Goal: Information Seeking & Learning: Learn about a topic

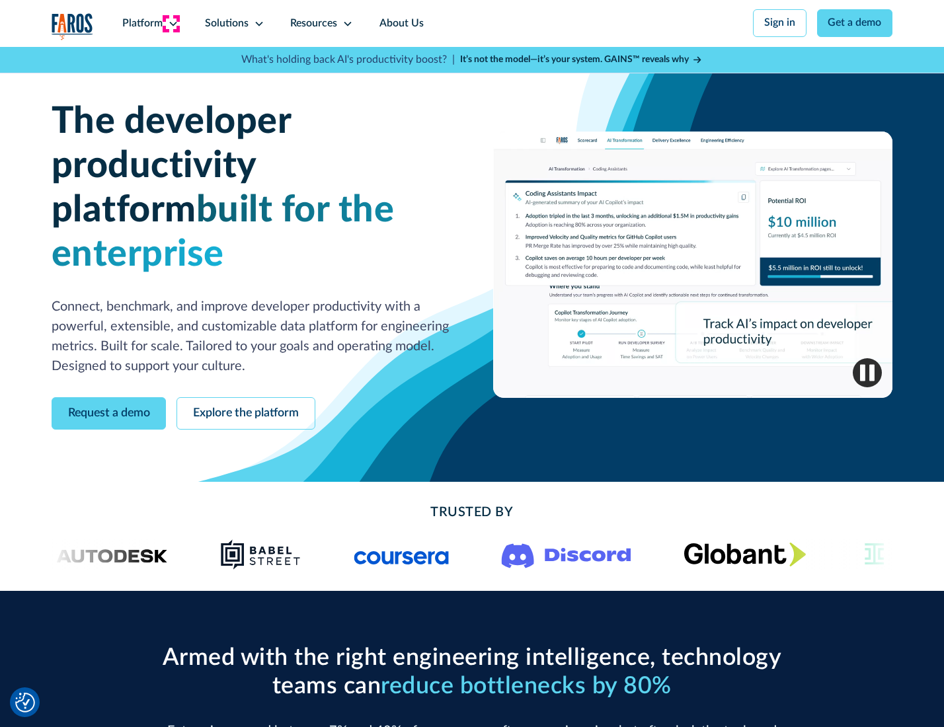
click at [171, 23] on icon at bounding box center [173, 24] width 11 height 11
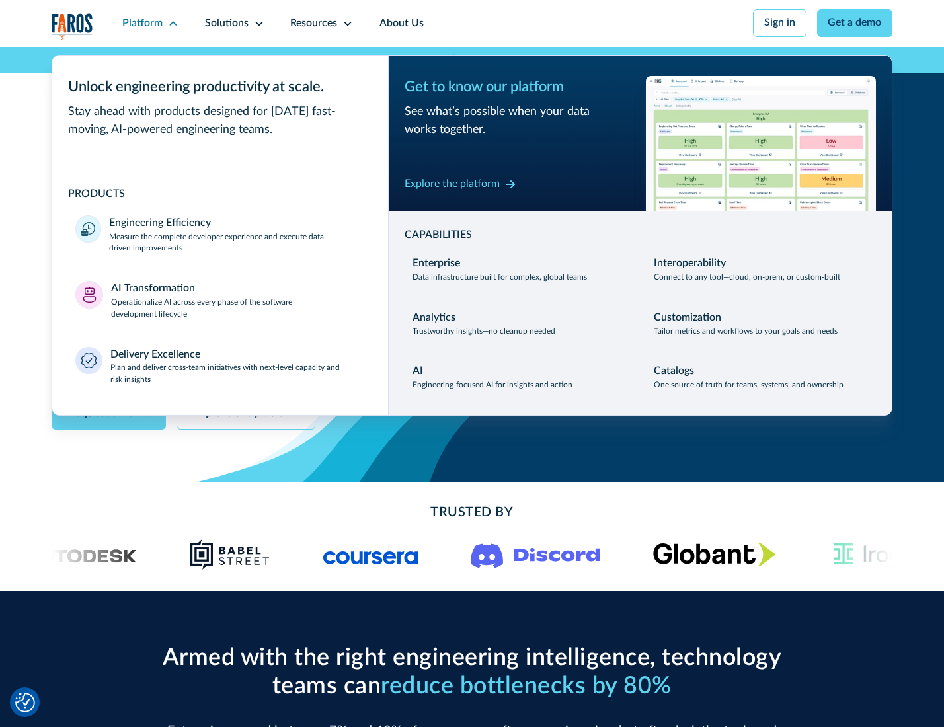
click at [235, 245] on p "Measure the complete developer experience and execute data-driven improvements" at bounding box center [236, 243] width 255 height 24
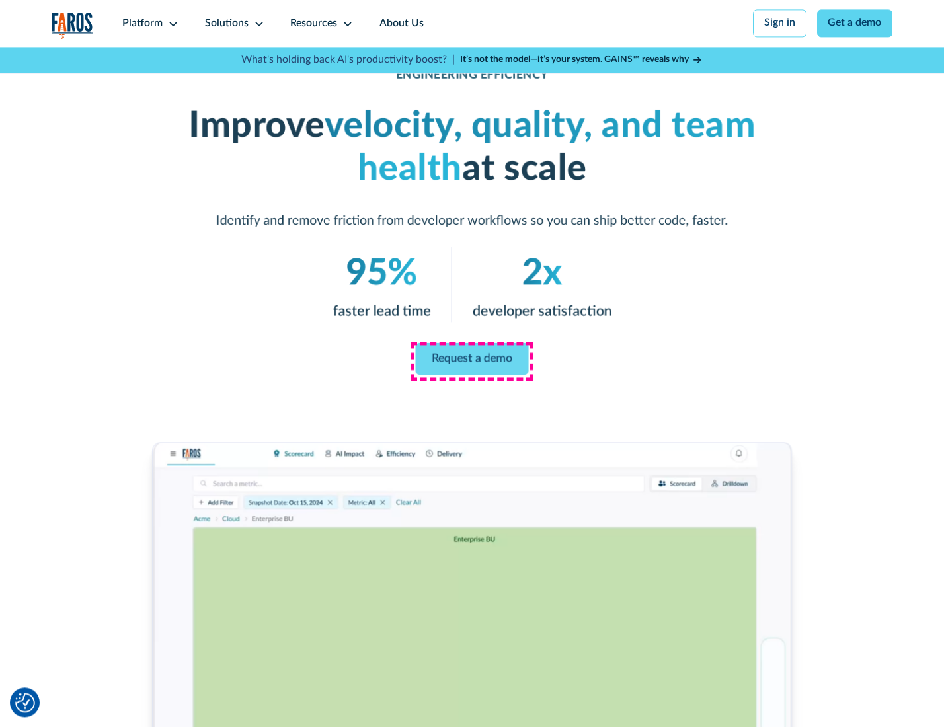
click at [471, 360] on link "Request a demo" at bounding box center [472, 359] width 113 height 32
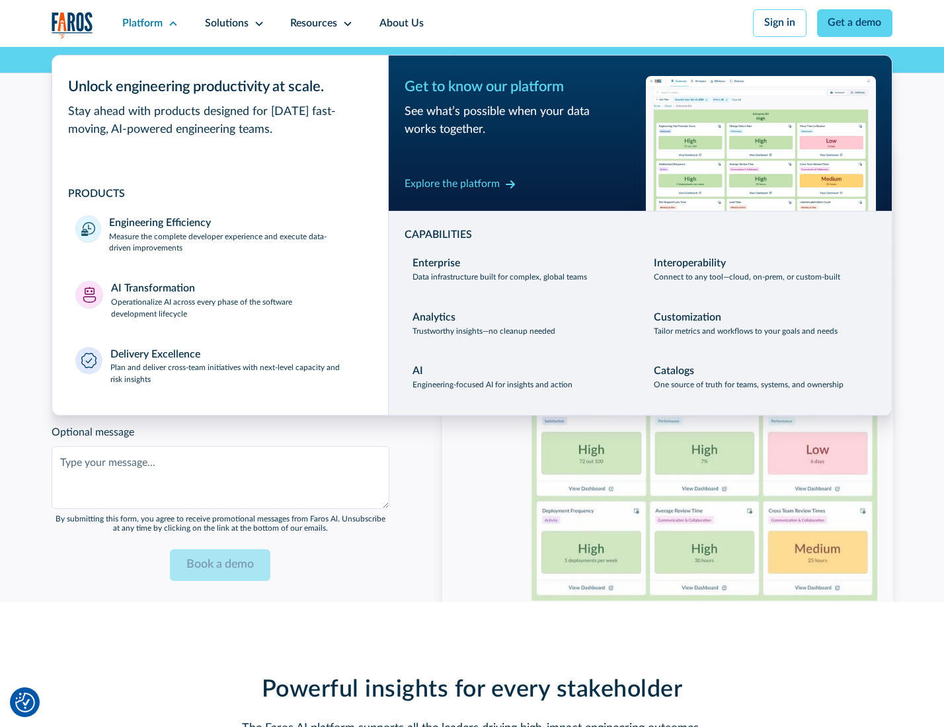
scroll to position [2878, 0]
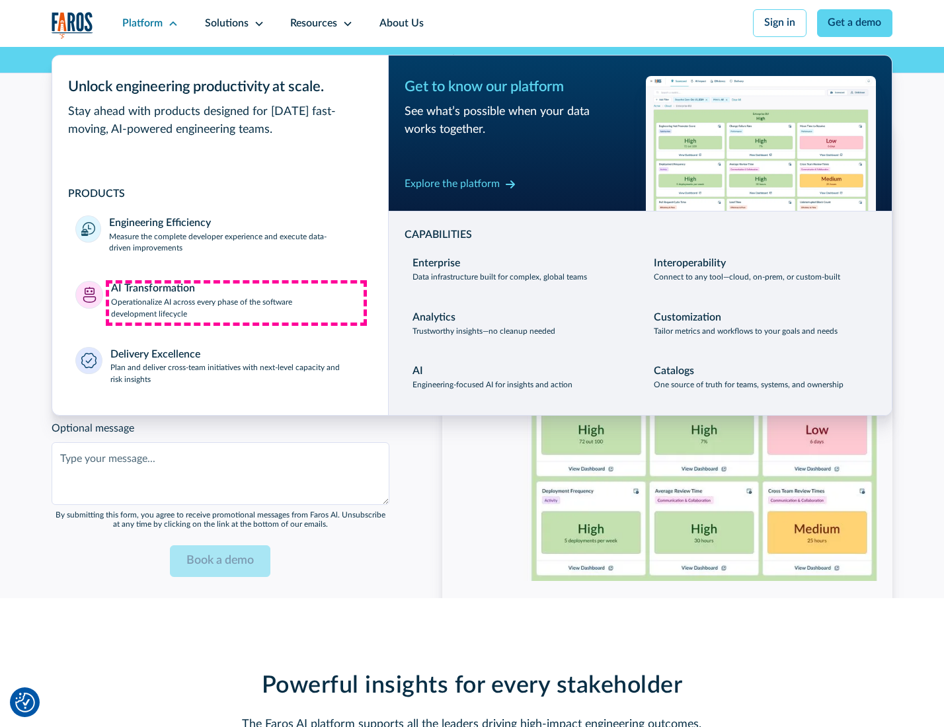
click at [236, 303] on p "Operationalize AI across every phase of the software development lifecycle" at bounding box center [238, 309] width 254 height 24
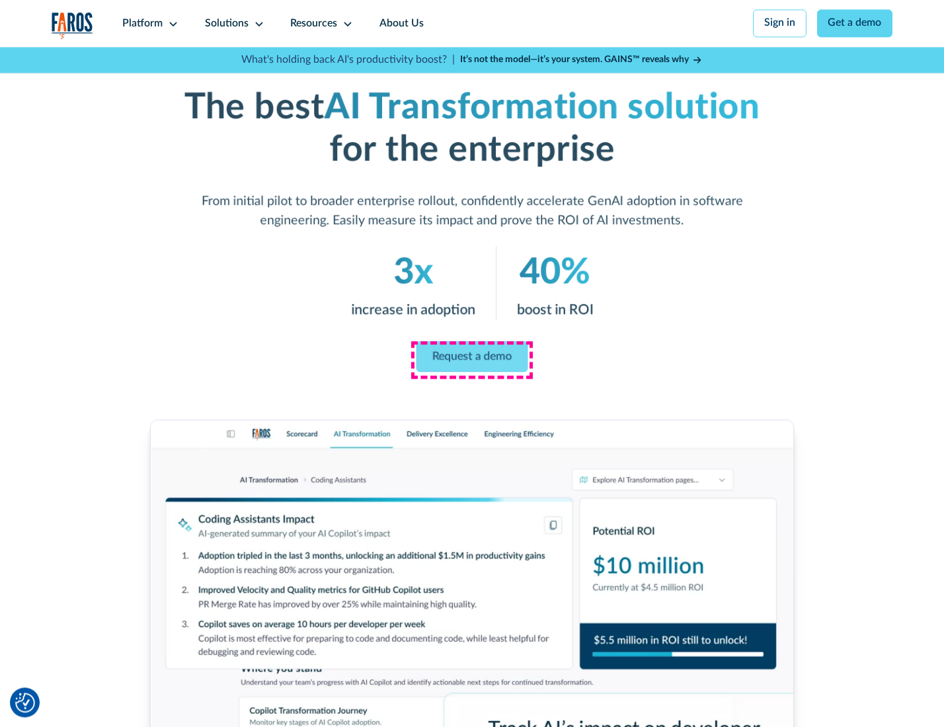
click at [471, 359] on link "Request a demo" at bounding box center [472, 356] width 112 height 31
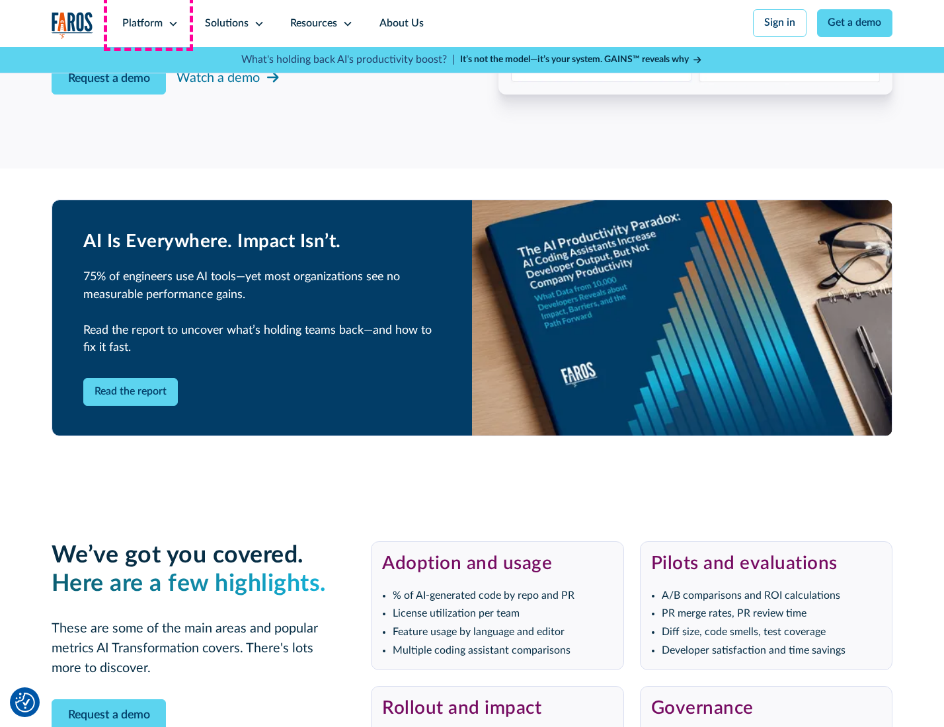
click at [148, 23] on div "Platform" at bounding box center [142, 24] width 40 height 16
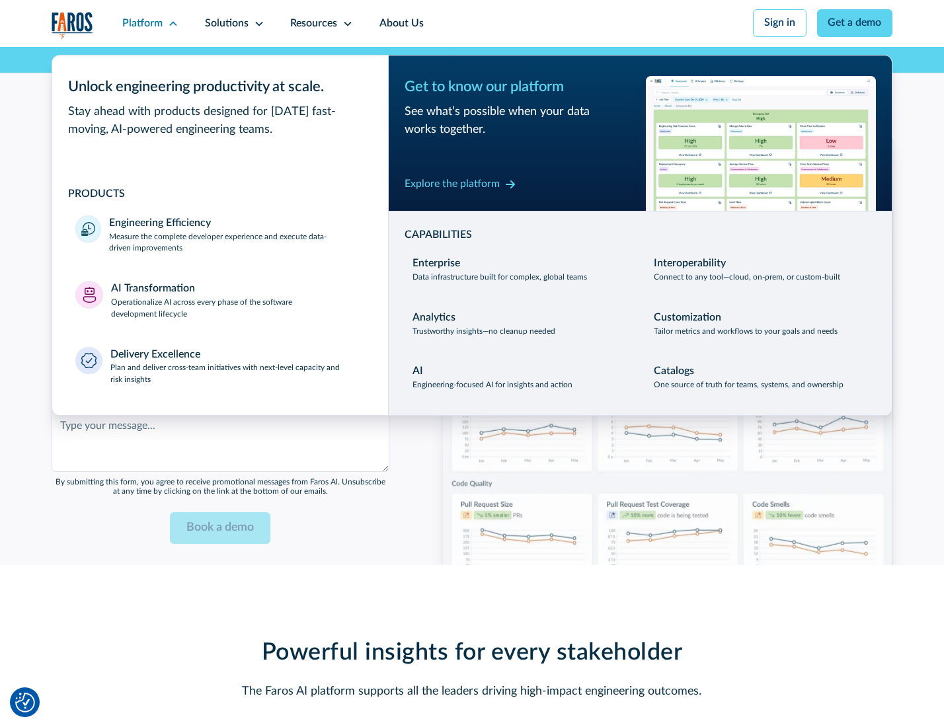
scroll to position [3196, 0]
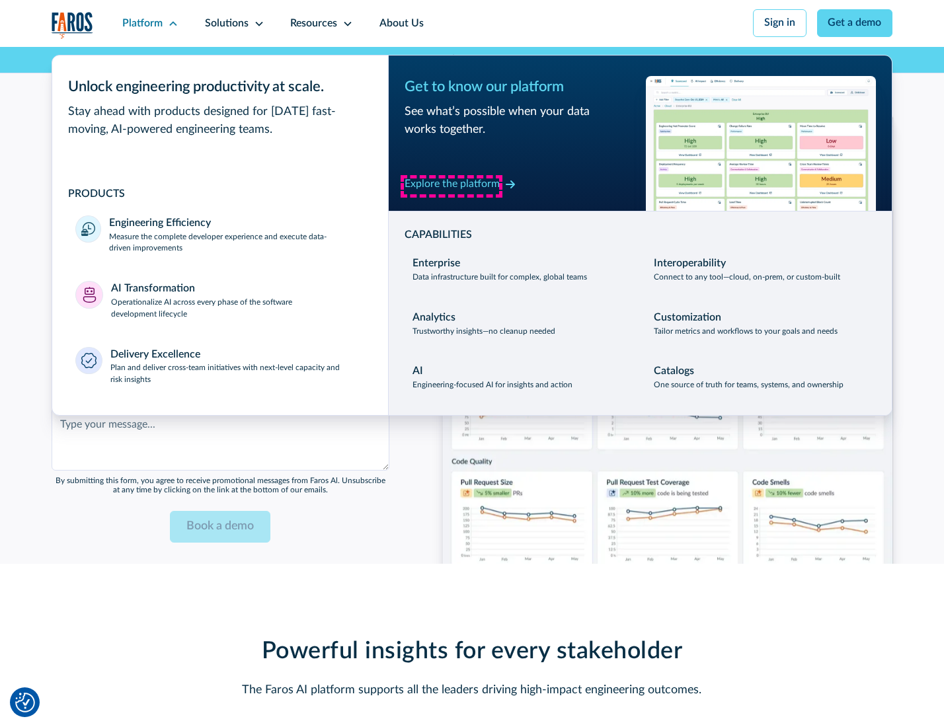
click at [452, 186] on div "Explore the platform" at bounding box center [452, 185] width 95 height 16
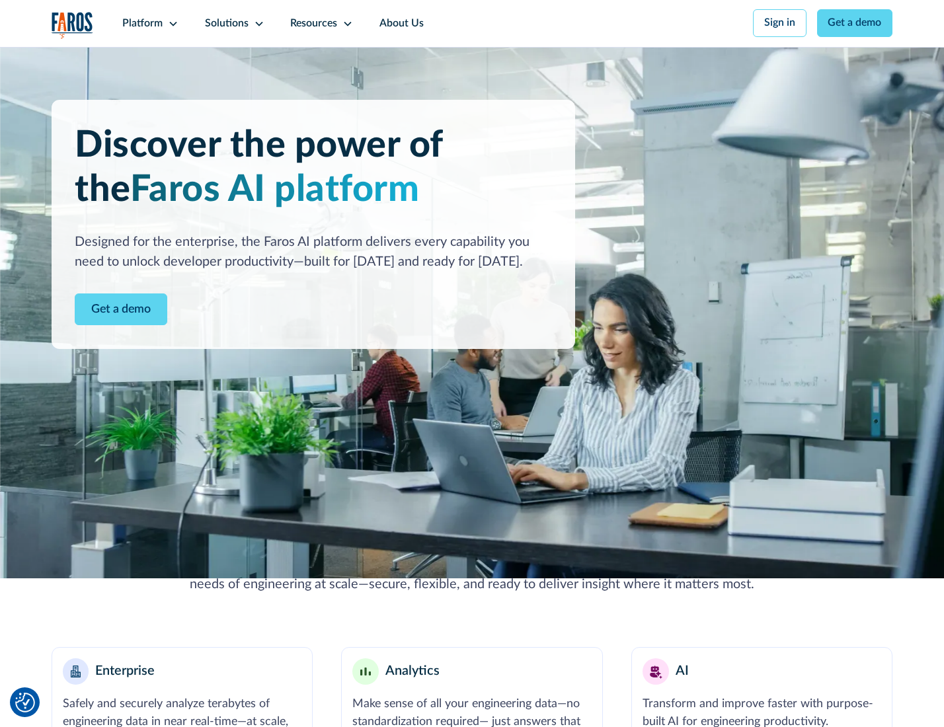
click at [120, 311] on link "Get a demo" at bounding box center [121, 310] width 93 height 32
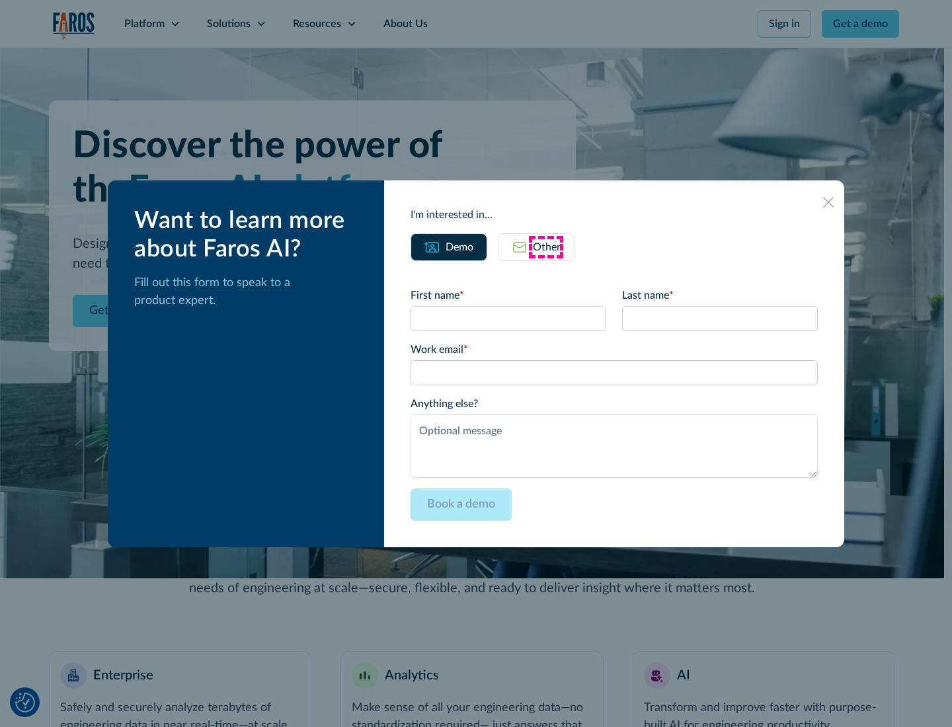
click at [546, 247] on div "Other" at bounding box center [547, 247] width 28 height 16
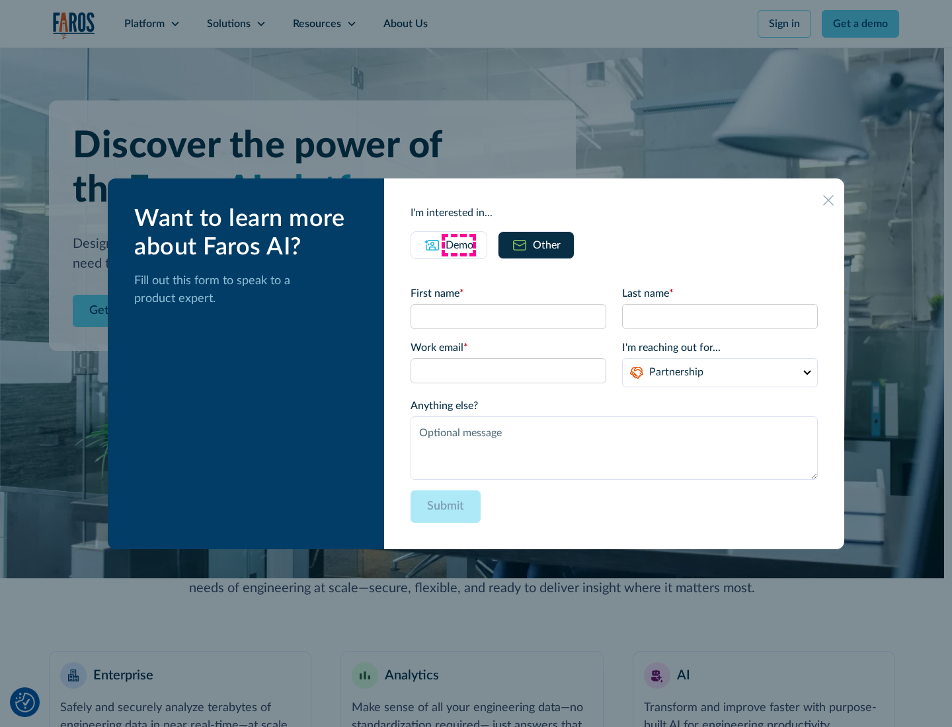
click at [458, 245] on div "Demo" at bounding box center [460, 245] width 28 height 16
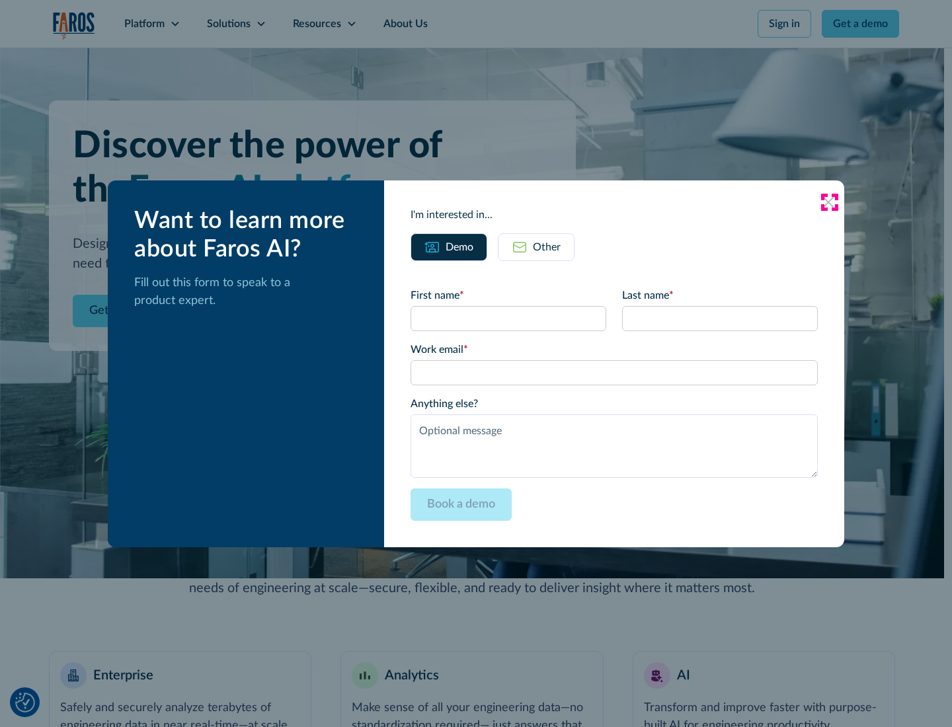
click at [829, 202] on icon at bounding box center [828, 202] width 11 height 11
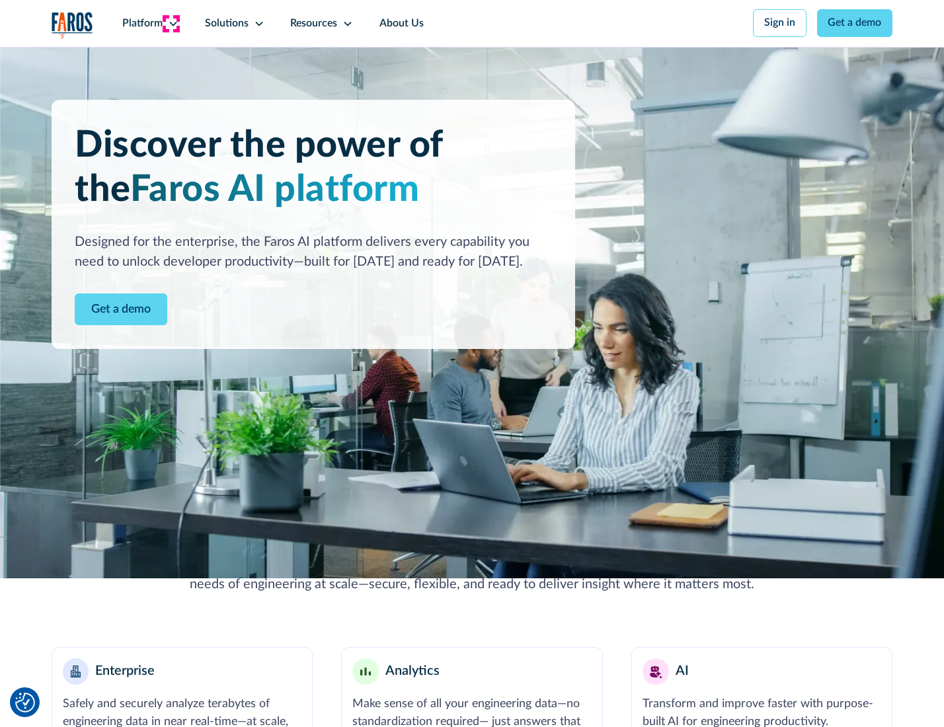
click at [171, 23] on icon at bounding box center [173, 24] width 11 height 11
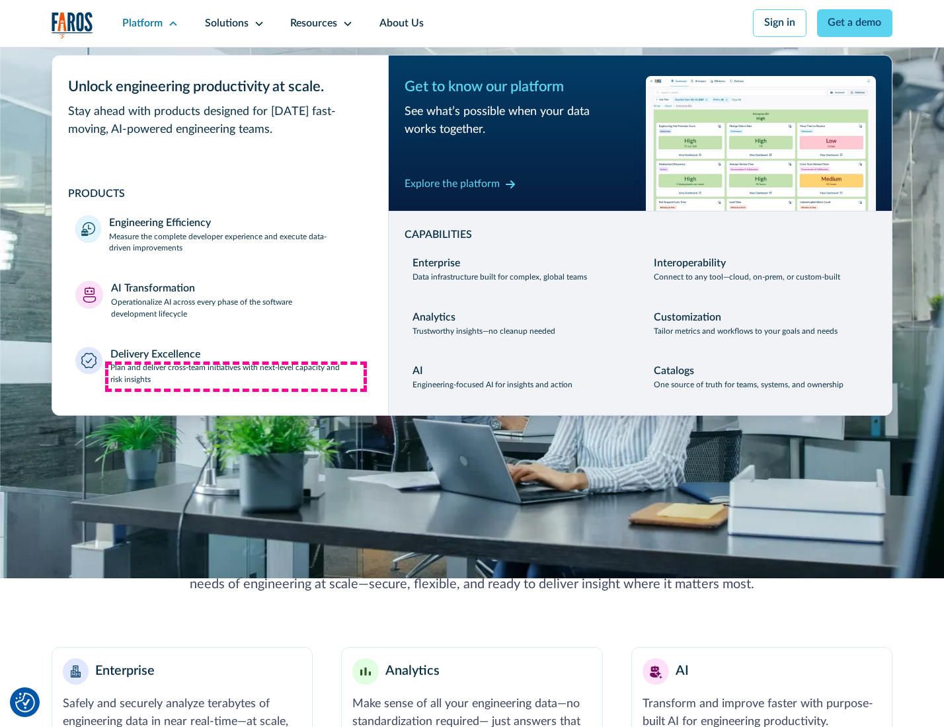
click at [236, 377] on p "Plan and deliver cross-team initiatives with next-level capacity and risk insig…" at bounding box center [237, 374] width 255 height 24
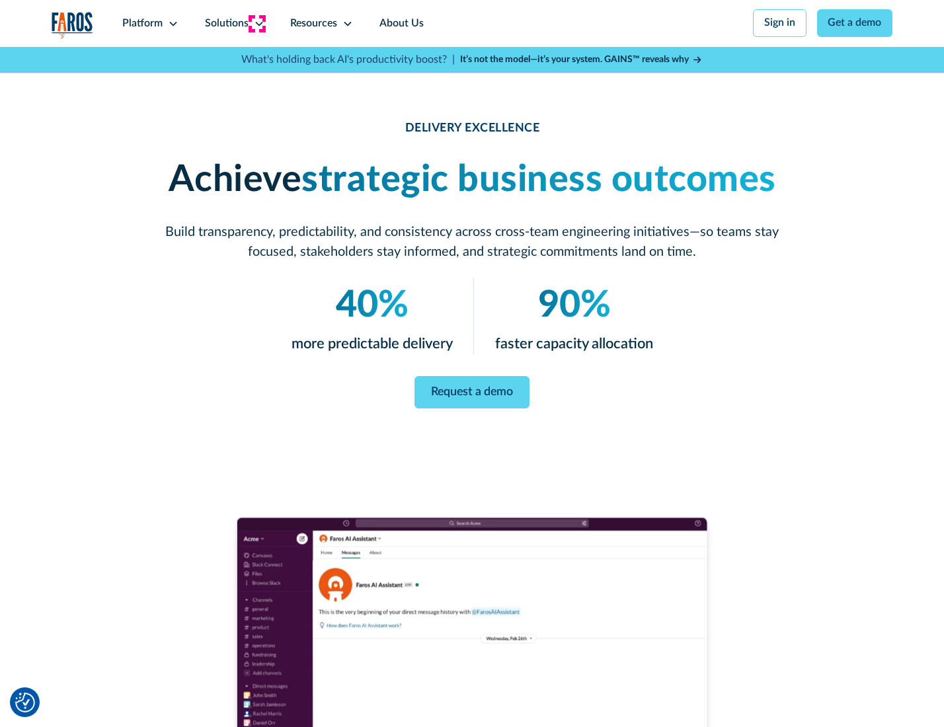
click at [257, 23] on icon at bounding box center [259, 24] width 11 height 11
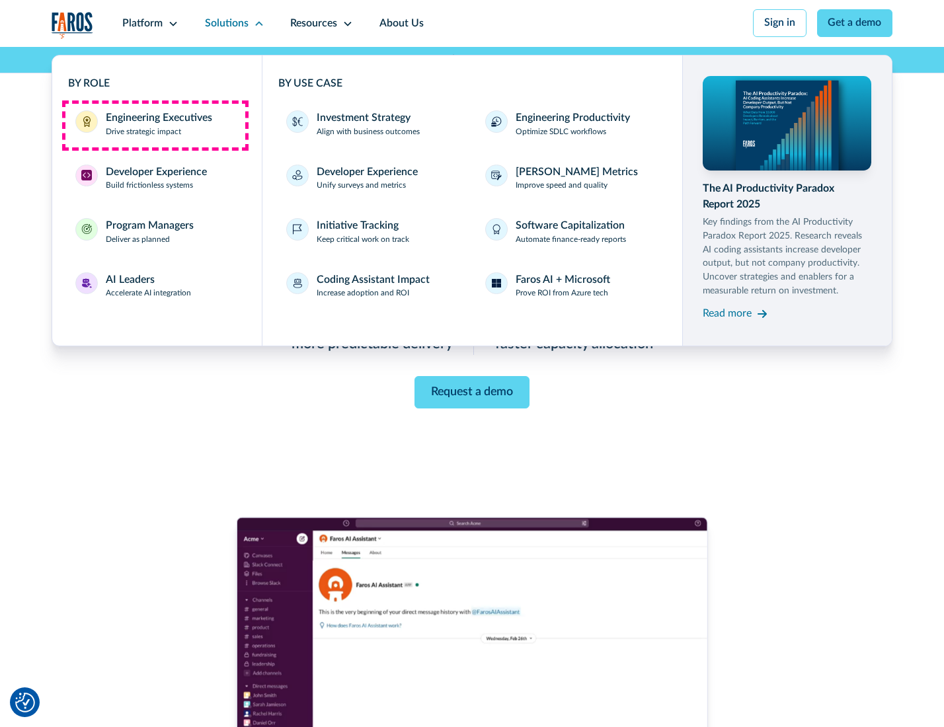
click at [155, 125] on div "Engineering Executives" at bounding box center [159, 118] width 106 height 16
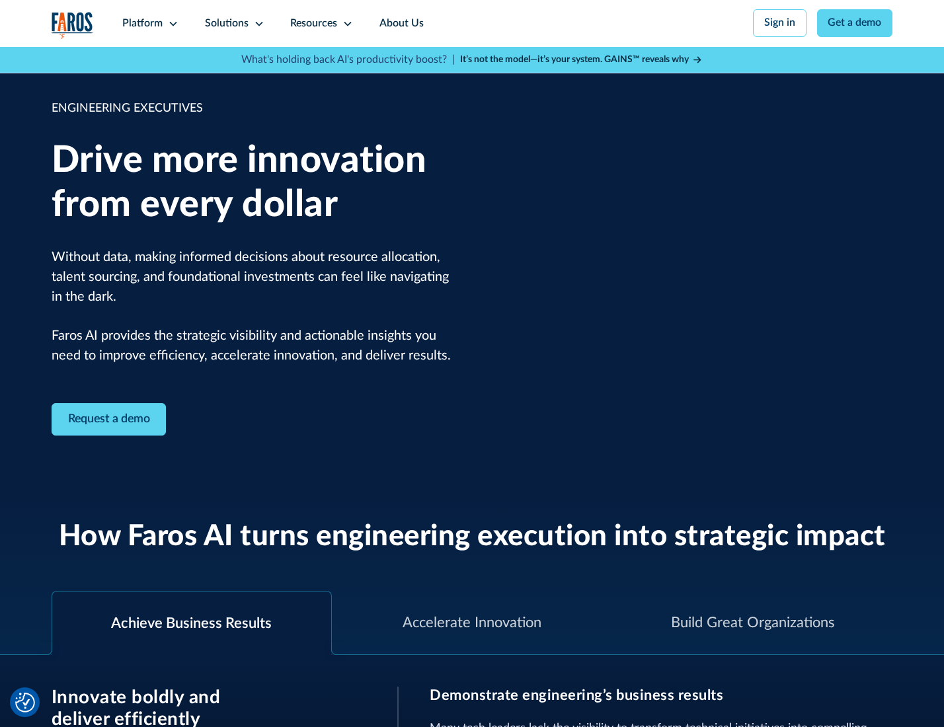
click at [257, 23] on icon at bounding box center [259, 24] width 11 height 11
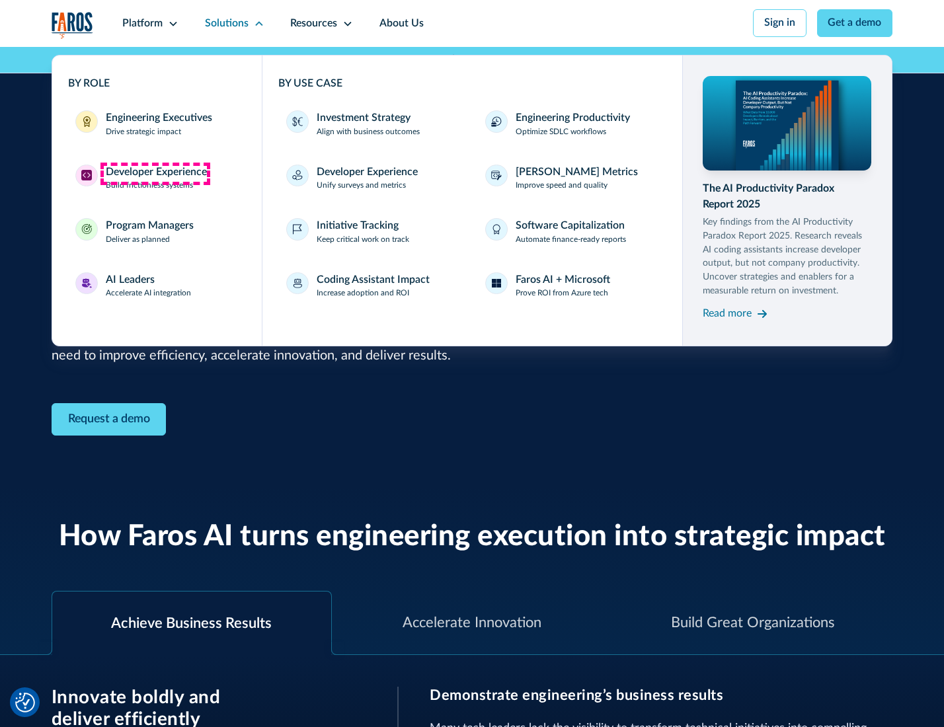
click at [155, 173] on div "Developer Experience" at bounding box center [156, 173] width 101 height 16
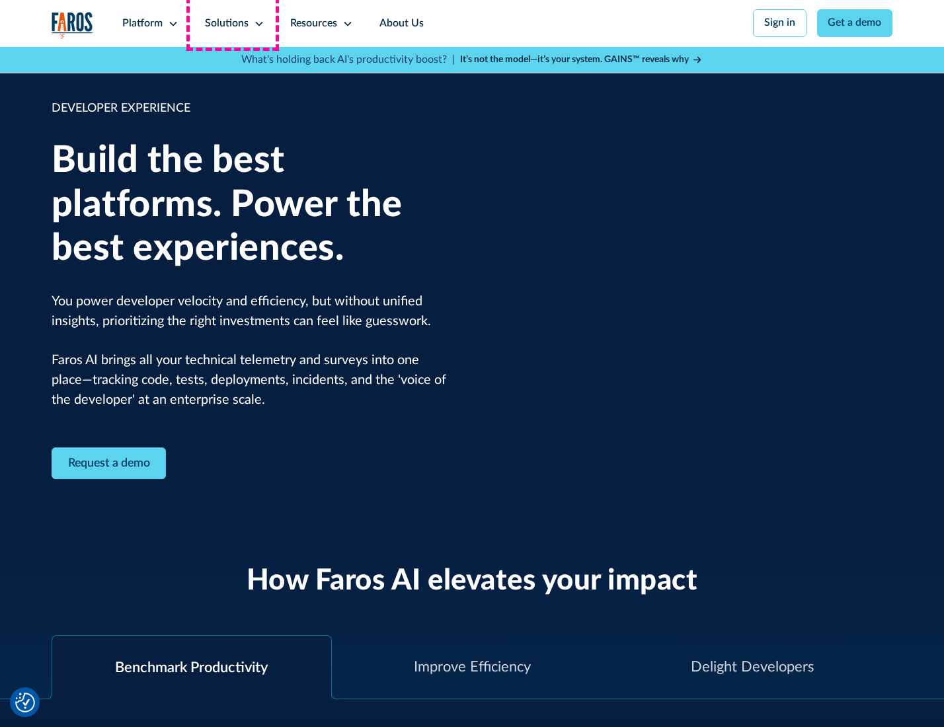
click at [233, 23] on div "Solutions" at bounding box center [227, 24] width 44 height 16
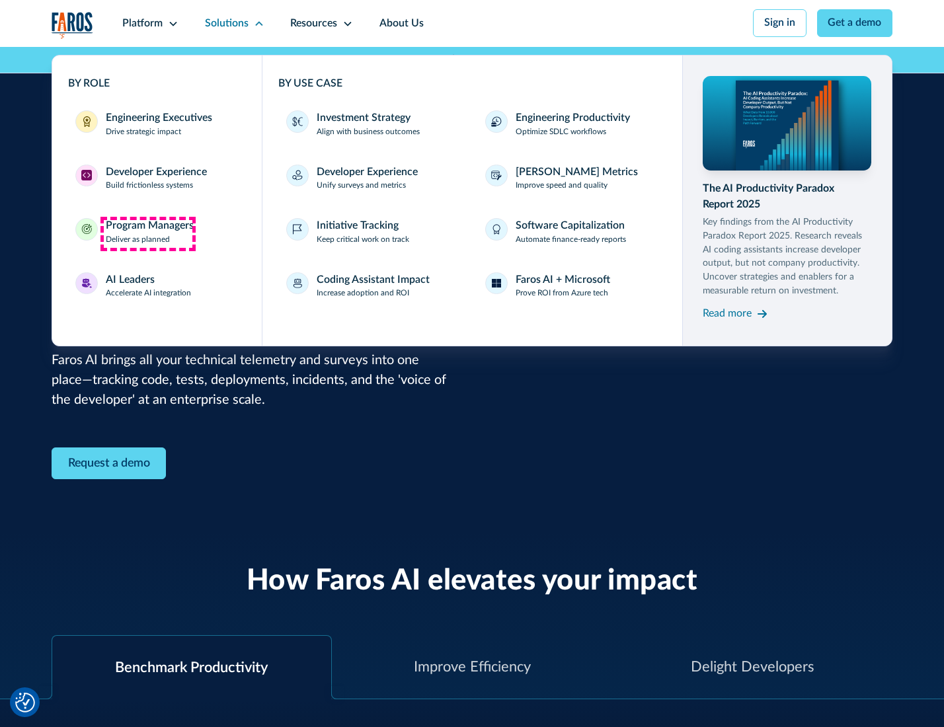
click at [147, 233] on div "Program Managers" at bounding box center [150, 226] width 88 height 16
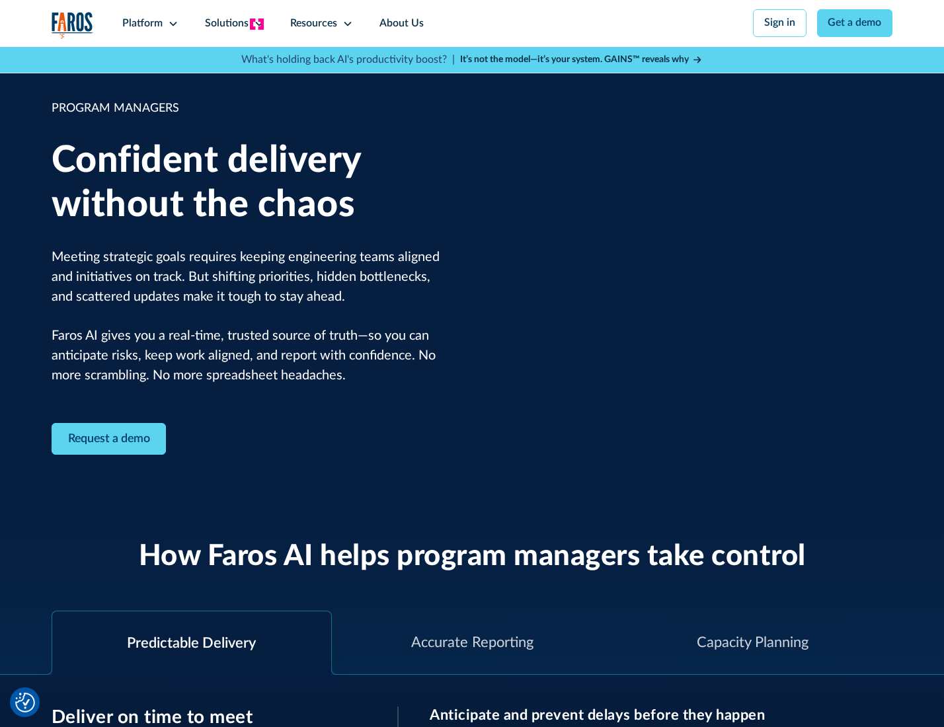
click at [257, 24] on icon at bounding box center [259, 24] width 11 height 11
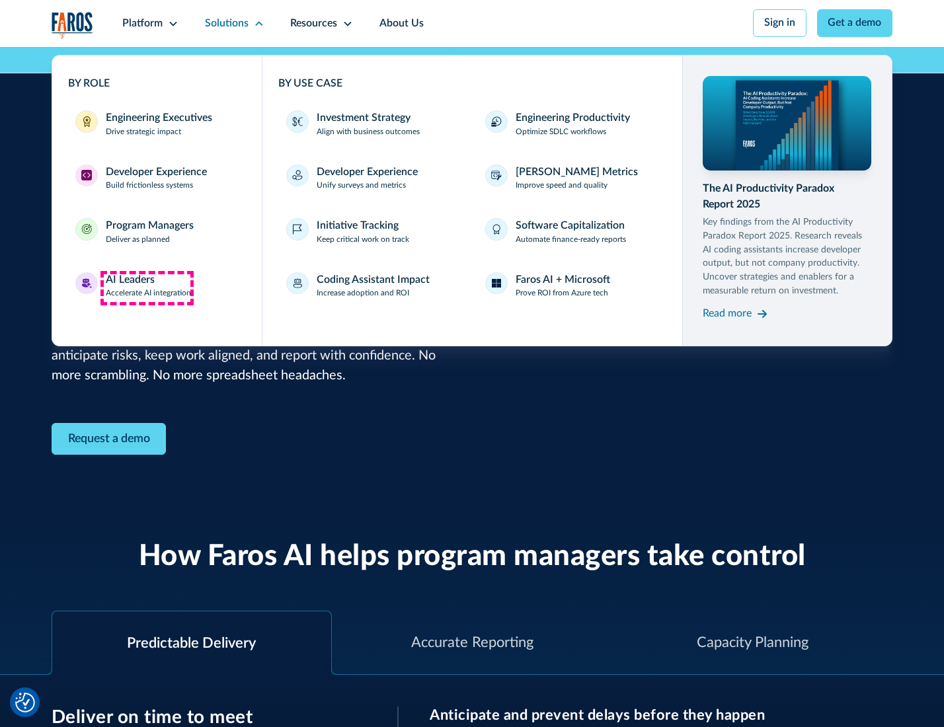
click at [147, 288] on div "AI Leaders" at bounding box center [130, 280] width 49 height 16
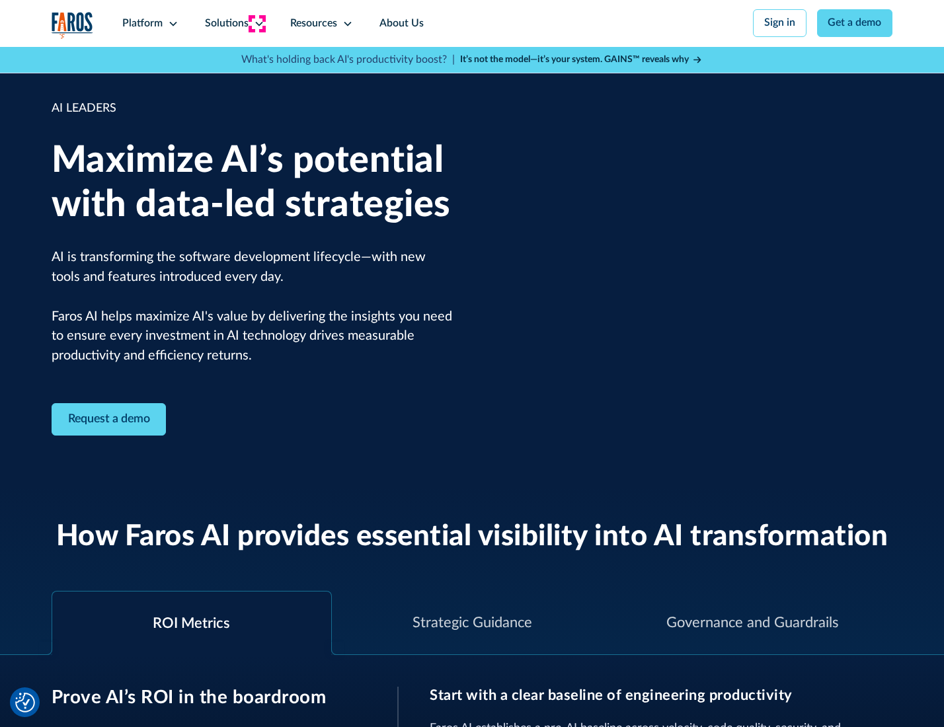
click at [257, 23] on icon at bounding box center [259, 24] width 11 height 11
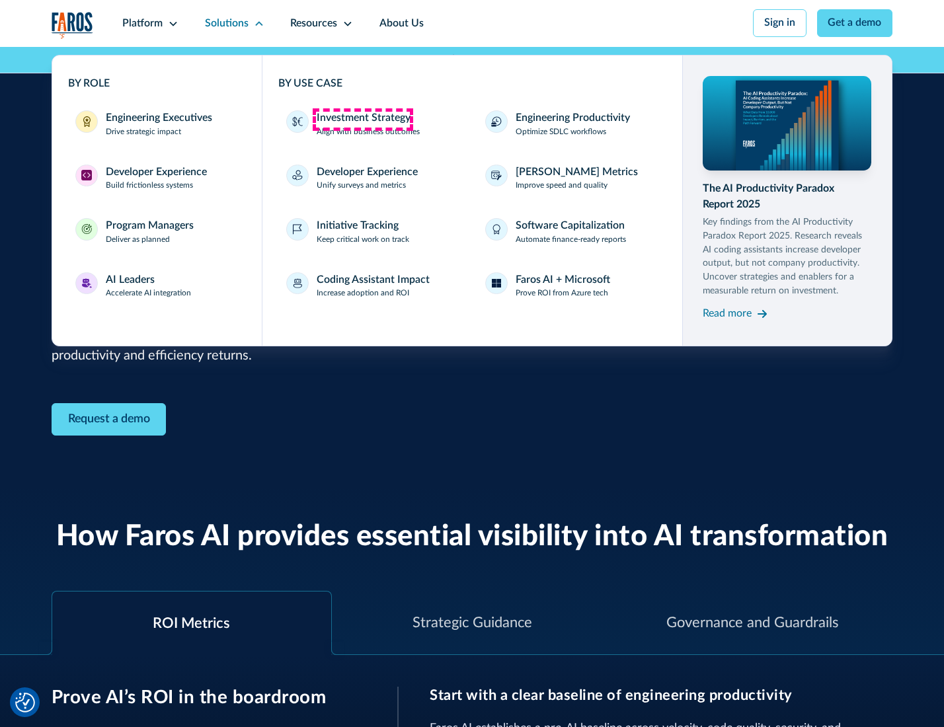
click at [362, 119] on div "Investment Strategy" at bounding box center [364, 118] width 94 height 16
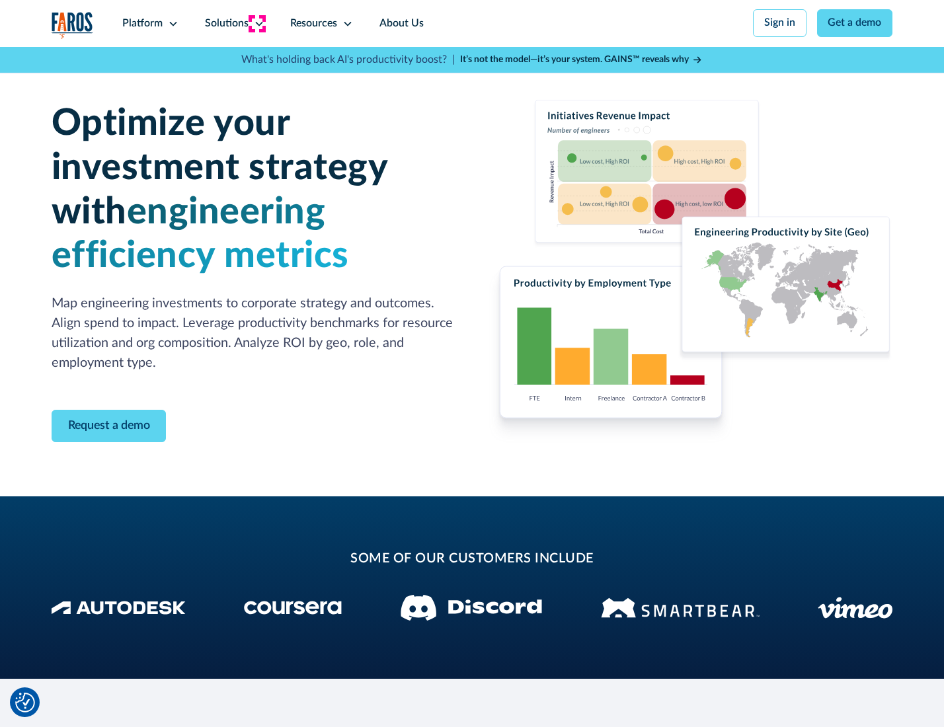
click at [257, 23] on icon at bounding box center [259, 24] width 11 height 11
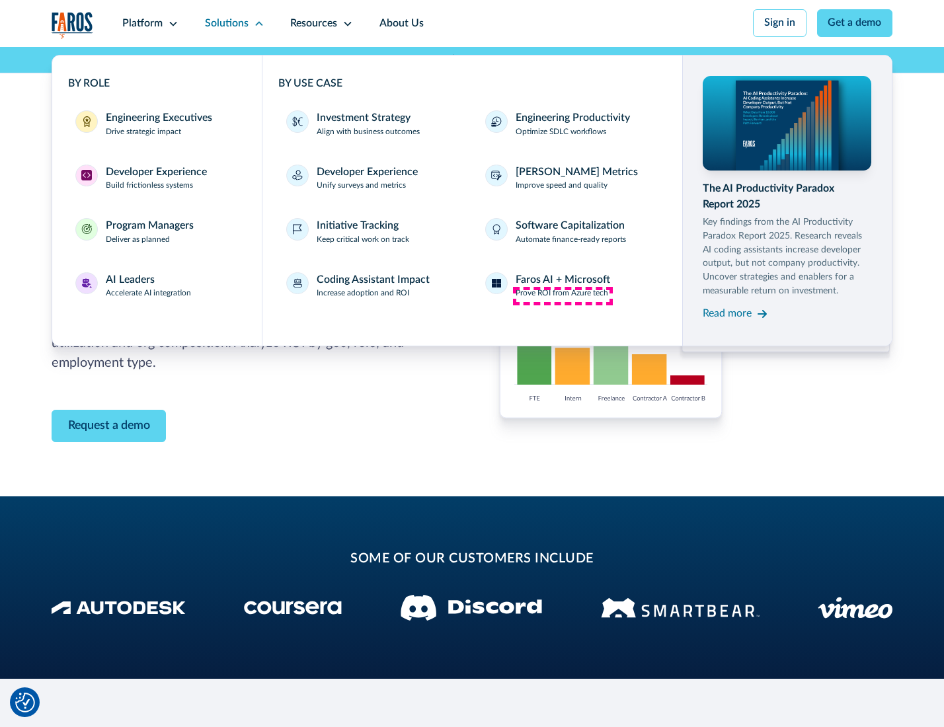
click at [563, 296] on p "Prove ROI from Azure tech" at bounding box center [562, 294] width 93 height 12
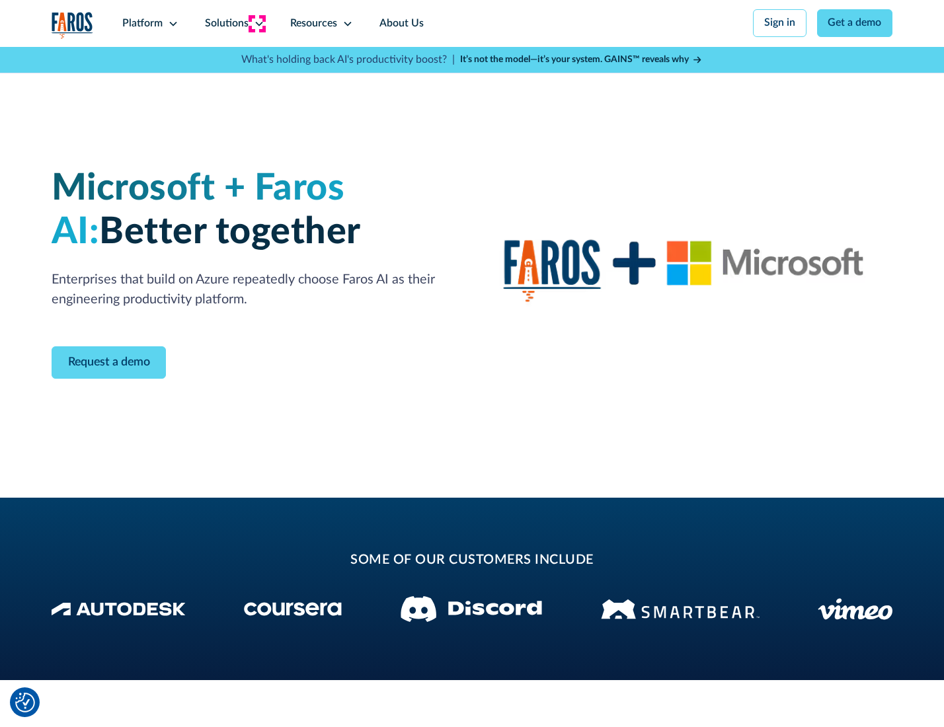
click at [257, 23] on icon at bounding box center [259, 24] width 11 height 11
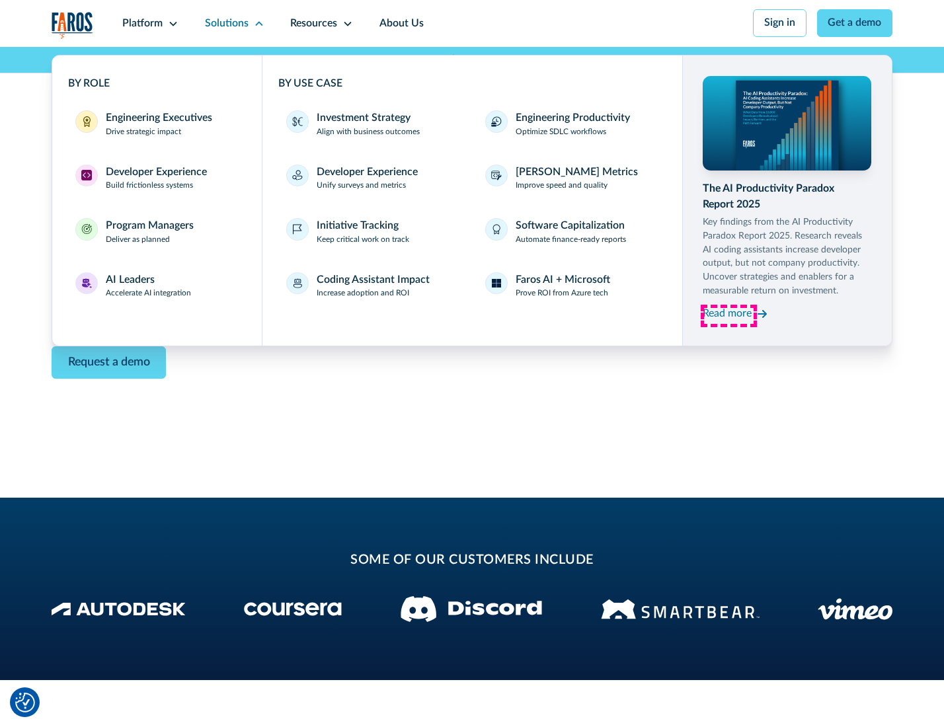
click at [729, 316] on div "Read more" at bounding box center [727, 314] width 49 height 16
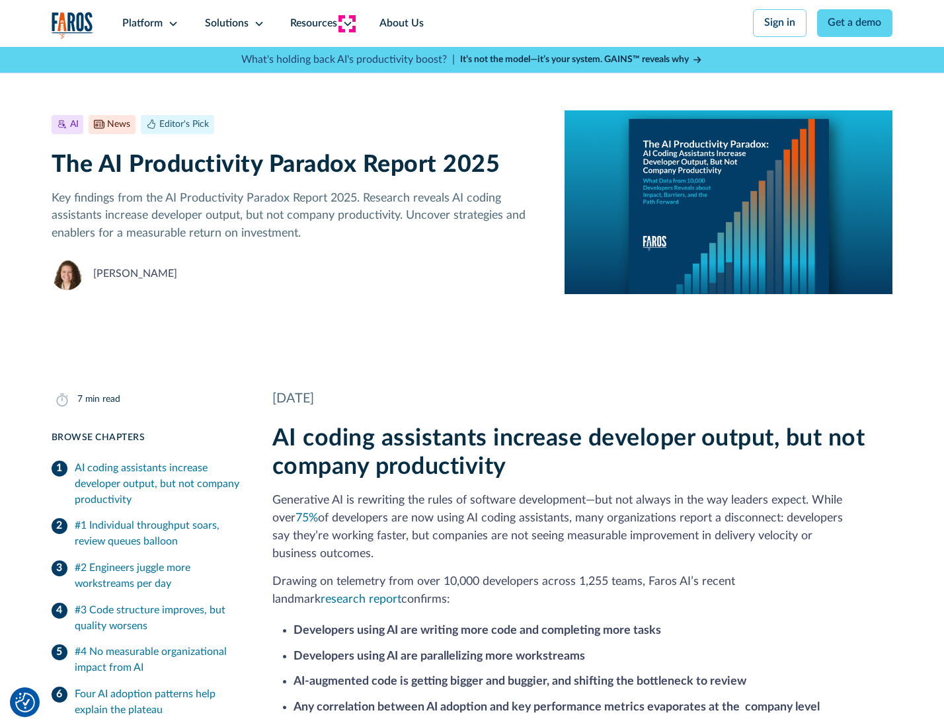
click at [346, 23] on icon at bounding box center [347, 24] width 11 height 11
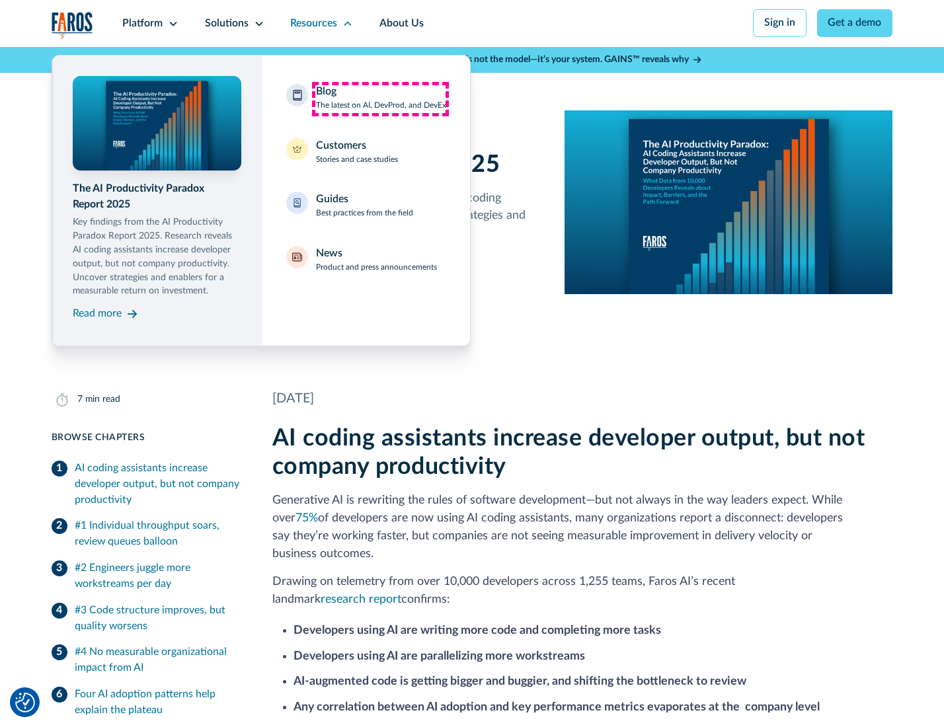
click at [380, 99] on div "Blog The latest on AI, DevProd, and DevEx" at bounding box center [381, 98] width 130 height 28
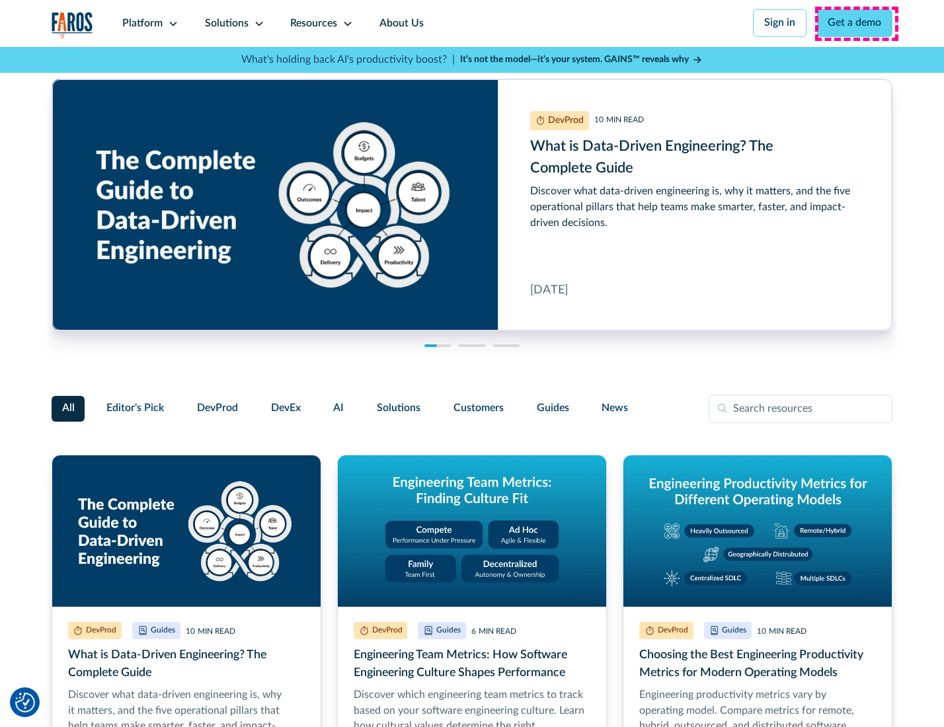
click at [856, 23] on link "Get a demo" at bounding box center [855, 23] width 76 height 28
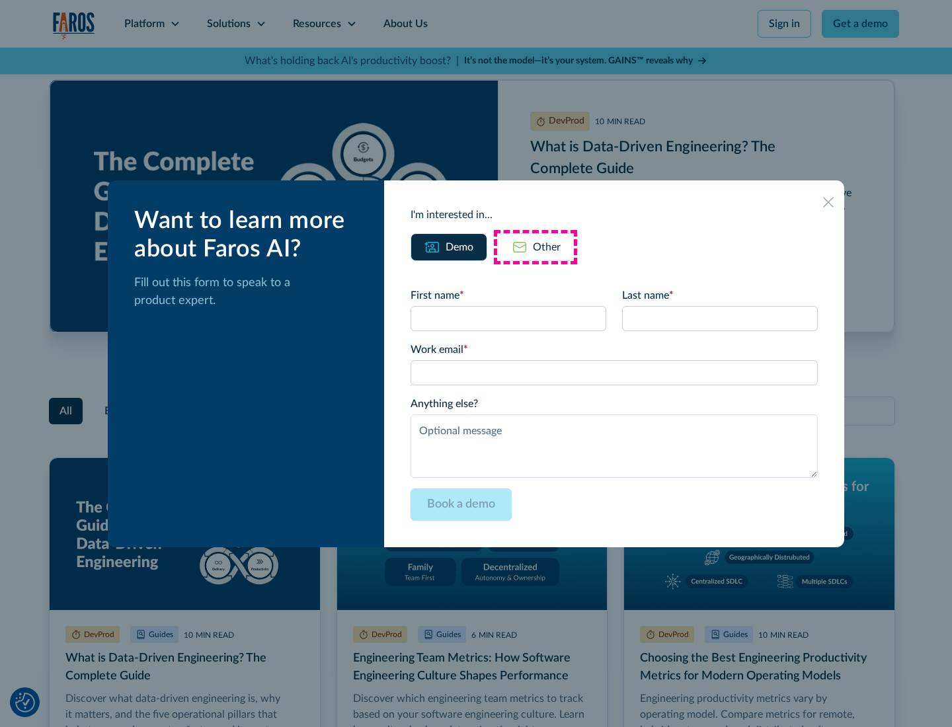
click at [535, 247] on div "Other" at bounding box center [547, 247] width 28 height 16
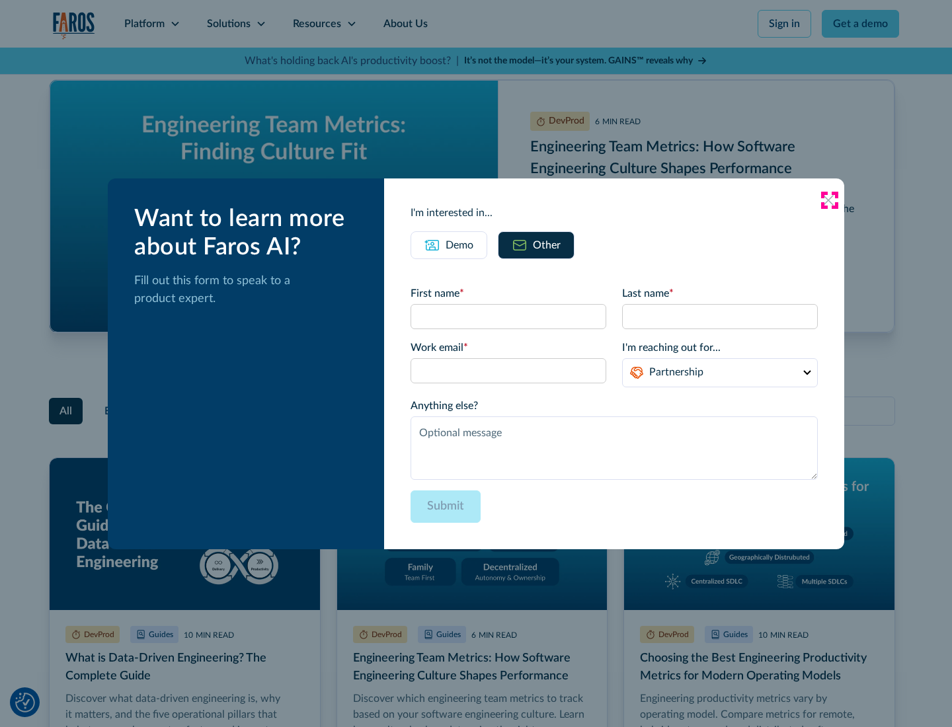
click at [829, 200] on icon at bounding box center [828, 200] width 11 height 11
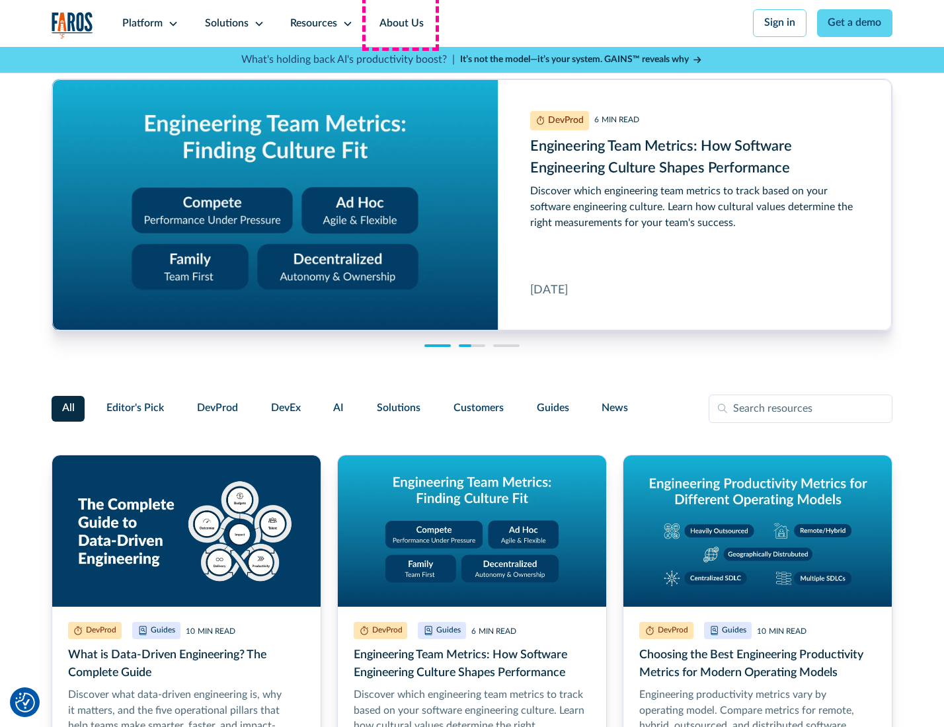
click at [400, 23] on link "About Us" at bounding box center [401, 23] width 71 height 47
